Goal: Information Seeking & Learning: Find specific fact

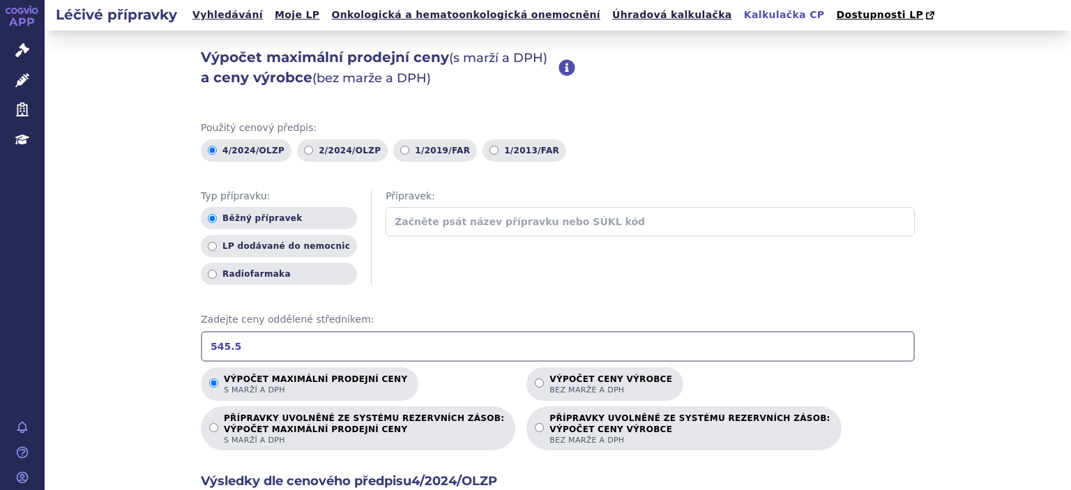
click at [21, 51] on icon at bounding box center [22, 50] width 14 height 14
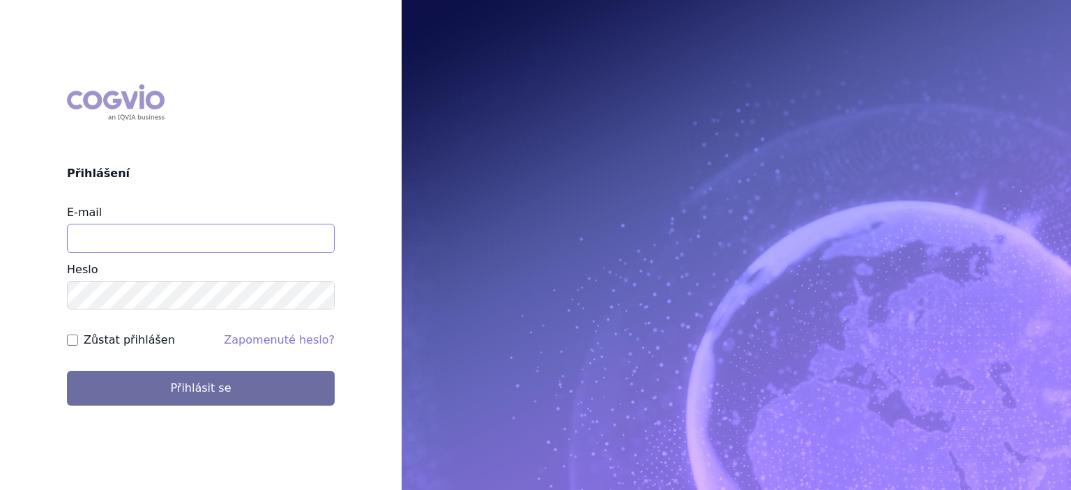
click at [107, 244] on input "E-mail" at bounding box center [201, 238] width 268 height 29
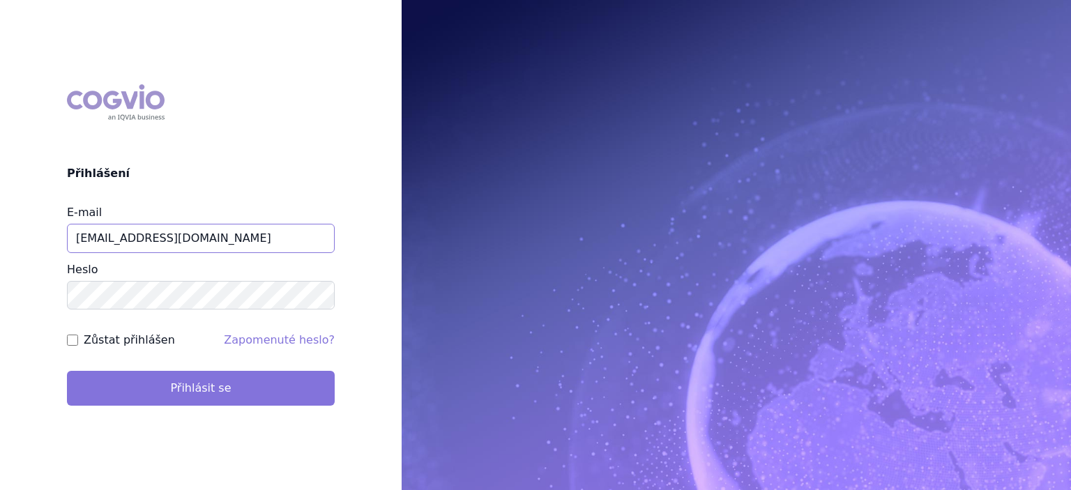
type input "[EMAIL_ADDRESS][DOMAIN_NAME]"
click at [168, 393] on button "Přihlásit se" at bounding box center [201, 388] width 268 height 35
click at [201, 387] on button "Přihlásit se" at bounding box center [201, 388] width 268 height 35
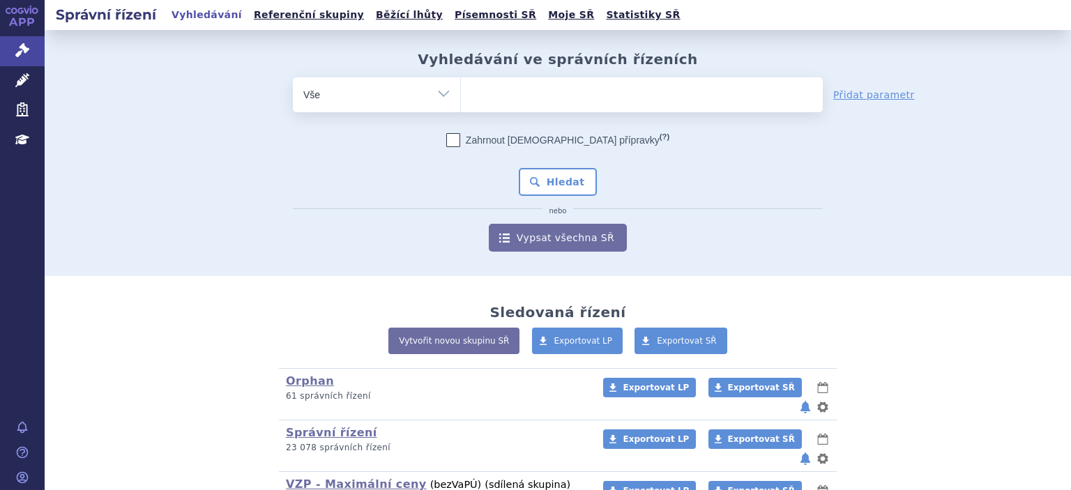
click at [503, 96] on ul at bounding box center [642, 91] width 362 height 29
click at [461, 96] on select at bounding box center [460, 94] width 1 height 35
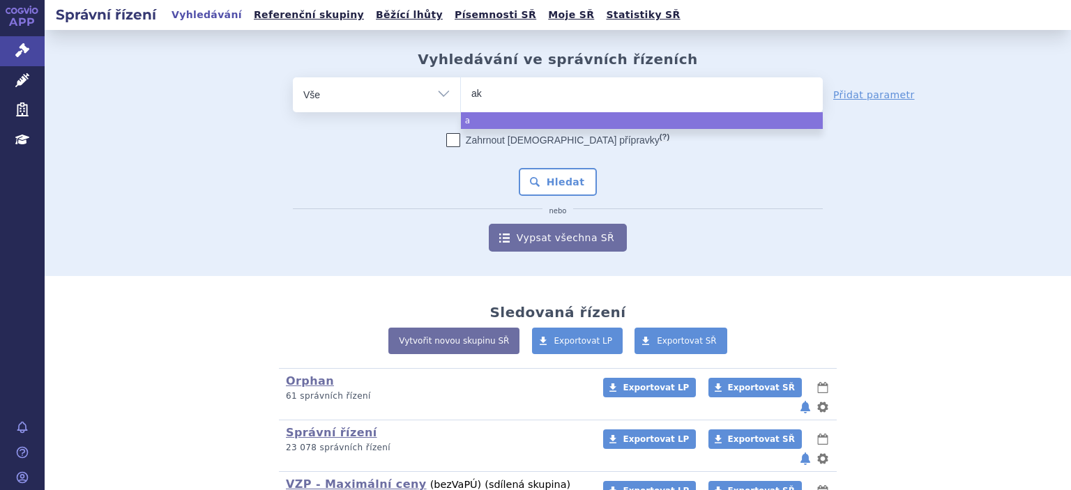
type input "aka"
type input "akan"
type input "akant"
type input "akantio"
type input "akantior"
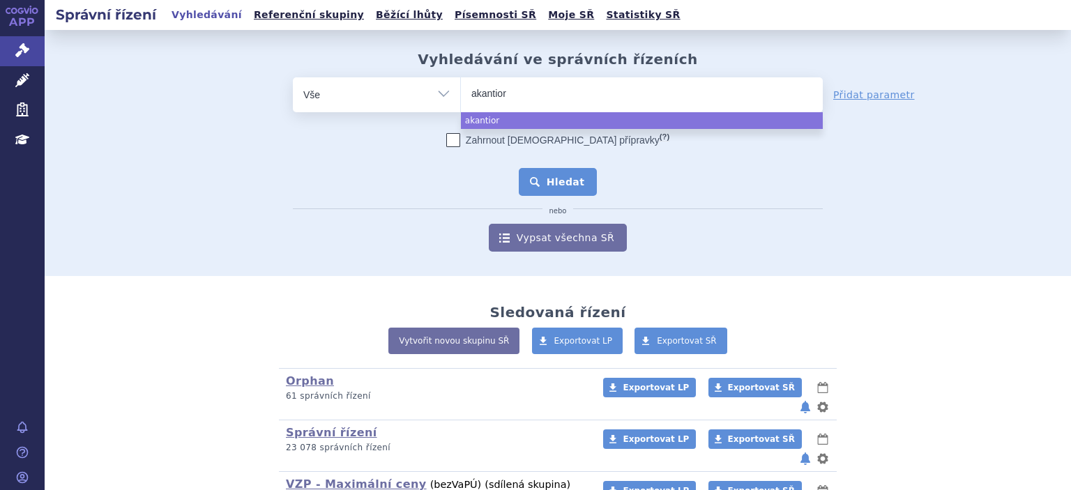
select select "akantior"
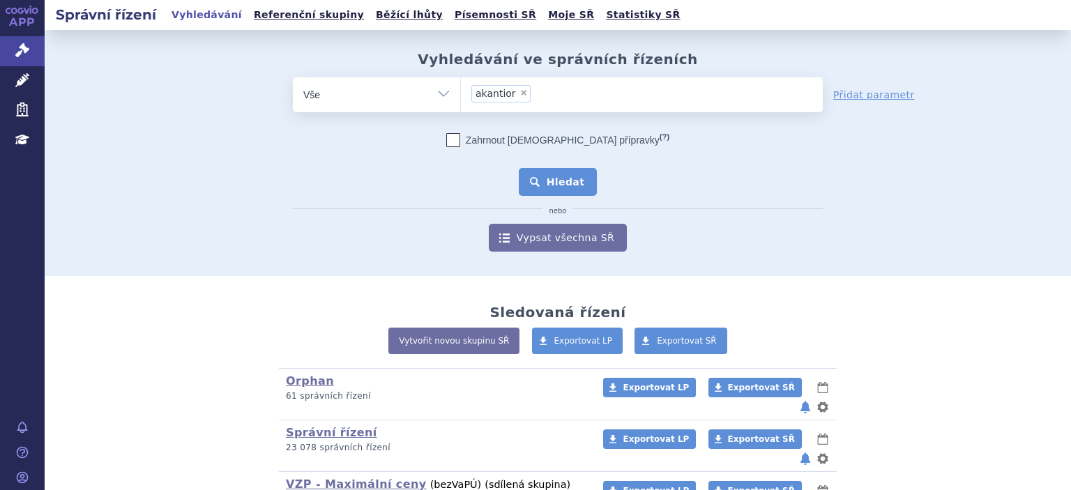
click at [566, 188] on button "Hledat" at bounding box center [558, 182] width 79 height 28
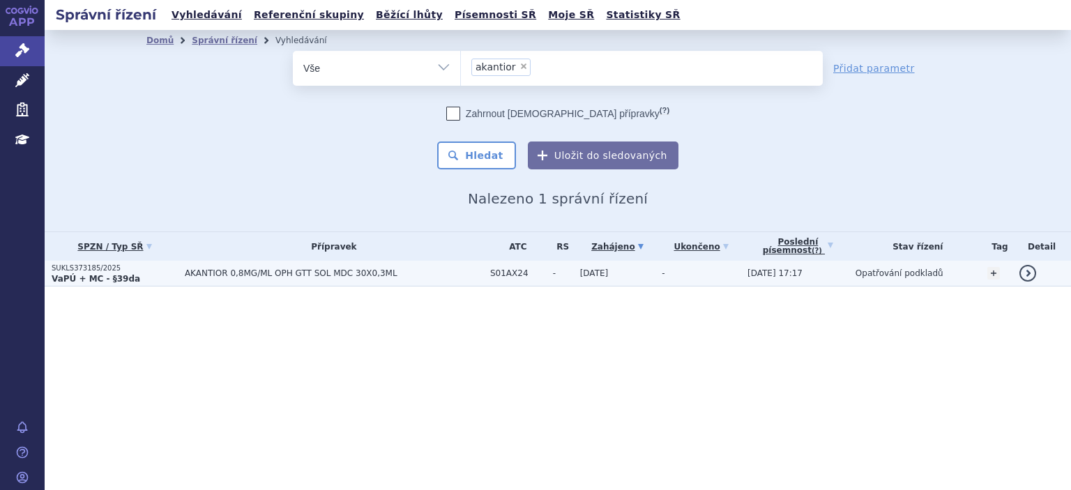
click at [289, 269] on span "AKANTIOR 0,8MG/ML OPH GTT SOL MDC 30X0,3ML" at bounding box center [334, 273] width 298 height 10
